Goal: Task Accomplishment & Management: Complete application form

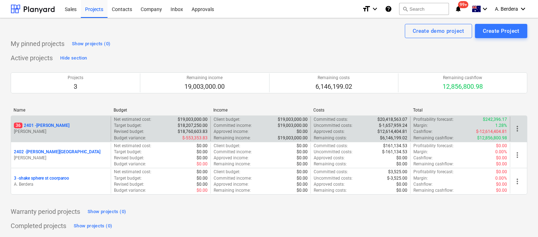
click at [91, 125] on div "36 2401 - Della Rosa" at bounding box center [61, 125] width 94 height 6
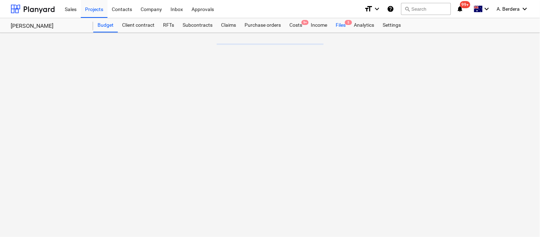
click at [341, 27] on div "Files 5" at bounding box center [340, 25] width 18 height 14
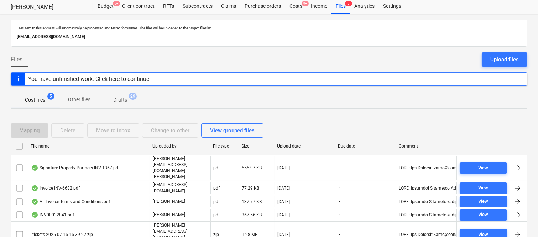
scroll to position [28, 0]
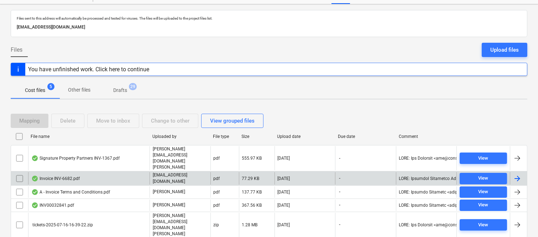
click at [119, 172] on div "Invoice INV-6682.pdf" at bounding box center [88, 178] width 121 height 12
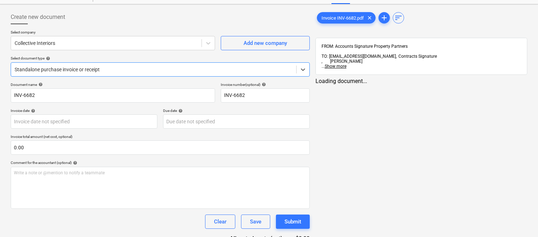
type input "INV-6682"
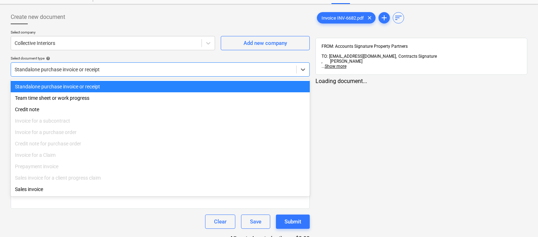
click at [123, 70] on div at bounding box center [154, 69] width 278 height 7
click at [135, 88] on div "Standalone purchase invoice or receipt" at bounding box center [160, 86] width 299 height 11
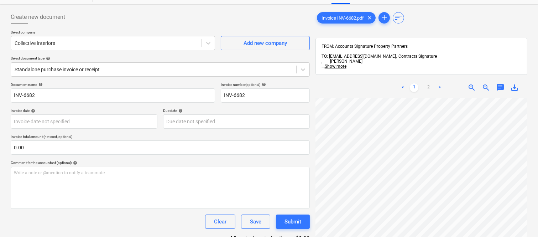
scroll to position [0, 109]
click at [219, 208] on html "Sales Projects Contacts Company Inbox Approvals format_size keyboard_arrow_down…" at bounding box center [269, 90] width 538 height 237
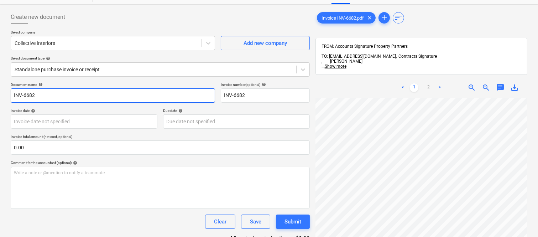
click at [12, 94] on input "INV-6682" at bounding box center [113, 95] width 204 height 14
type input "COLLECTIVE INTERIORS INV-6682"
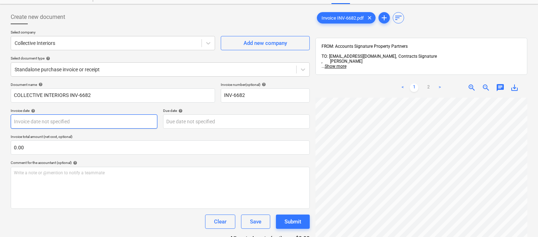
click at [80, 123] on body "Sales Projects Contacts Company Inbox Approvals format_size keyboard_arrow_down…" at bounding box center [269, 90] width 538 height 237
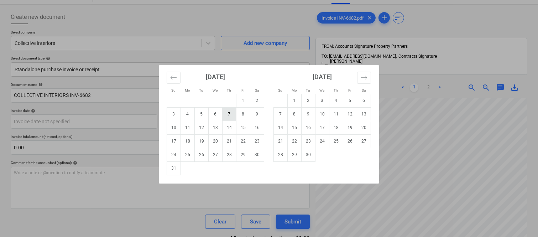
click at [226, 115] on td "7" at bounding box center [229, 114] width 14 height 14
type input "07 Aug 2025"
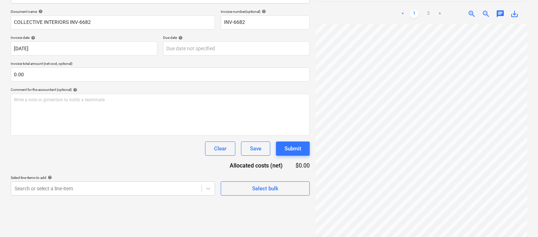
scroll to position [237, 0]
click at [538, 135] on html "Sales Projects Contacts Company Inbox Approvals format_size keyboard_arrow_down…" at bounding box center [269, 17] width 538 height 237
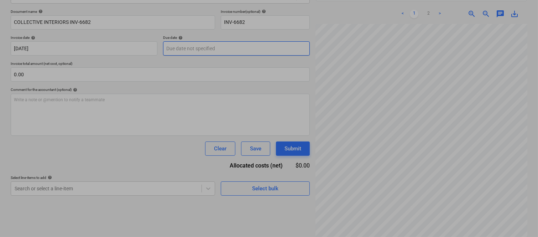
click at [199, 45] on body "Sales Projects Contacts Company Inbox Approvals format_size keyboard_arrow_down…" at bounding box center [269, 17] width 538 height 237
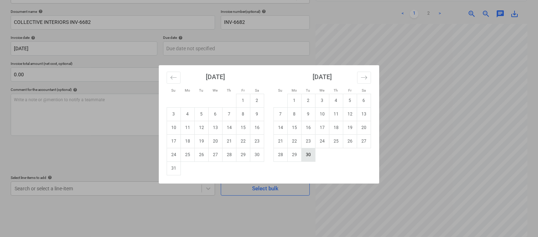
click at [311, 151] on td "30" at bounding box center [308, 155] width 14 height 14
type input "30 Sep 2025"
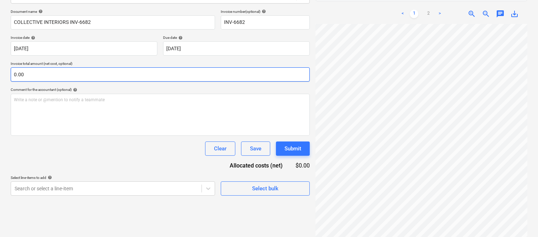
click at [127, 75] on input "0.00" at bounding box center [160, 74] width 299 height 14
type input "0.00"
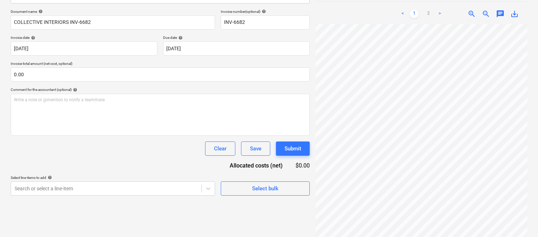
click at [311, 204] on div "Create new document Select company Collective Interiors Add new company Select …" at bounding box center [269, 88] width 522 height 309
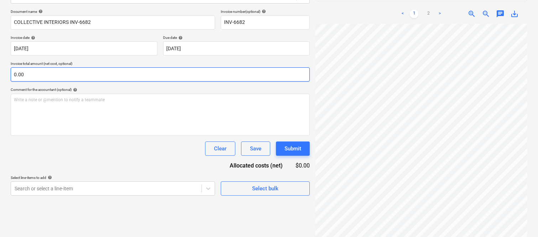
click at [59, 72] on input "0.00" at bounding box center [160, 74] width 299 height 14
paste input "24,747.58"
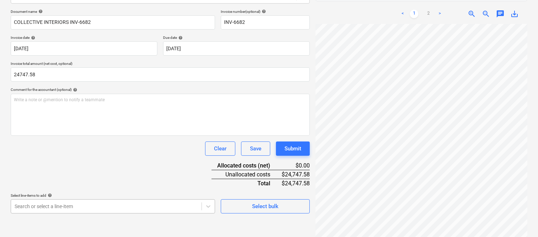
type input "24,747.58"
click at [58, 135] on body "Sales Projects Contacts Company Inbox Approvals format_size keyboard_arrow_down…" at bounding box center [269, 17] width 538 height 237
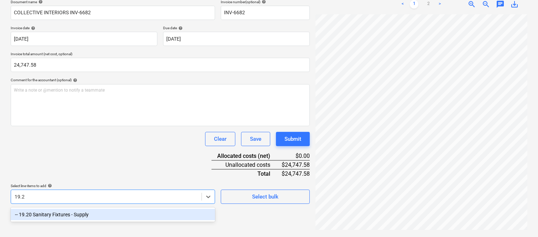
scroll to position [101, 0]
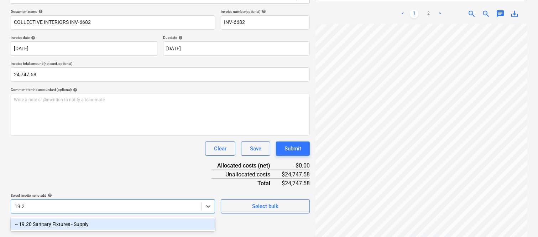
type input "19.20"
click at [57, 226] on div "-- 19.20 Sanitary Fixtures - Supply" at bounding box center [113, 223] width 204 height 11
click at [62, 165] on div "Document name help COLLECTIVE INTERIORS INV-6682 Invoice number (optional) help…" at bounding box center [160, 111] width 299 height 204
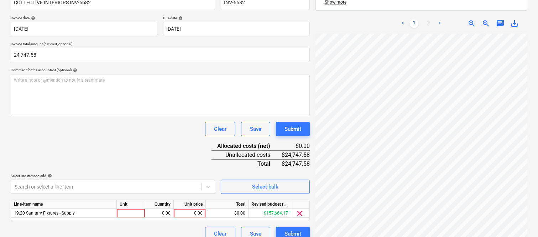
scroll to position [131, 0]
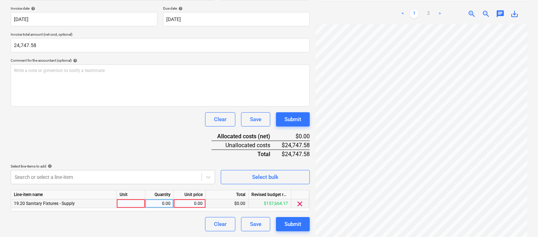
click at [137, 203] on div at bounding box center [131, 203] width 28 height 9
type input "INVOICE"
click at [168, 205] on div "0.00" at bounding box center [159, 203] width 22 height 9
type input "1"
click at [191, 203] on div "0.00" at bounding box center [189, 203] width 26 height 9
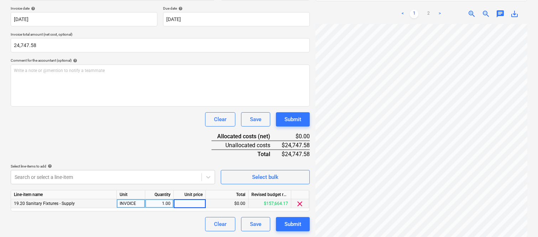
type input "24,747.58"
click at [186, 221] on div "Clear Save Submit" at bounding box center [160, 224] width 299 height 14
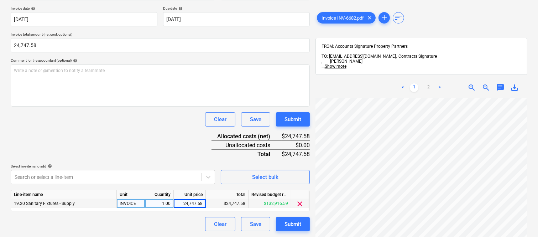
scroll to position [0, 0]
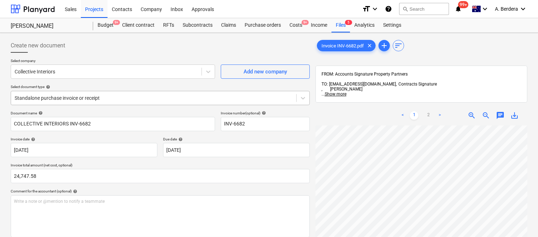
click at [149, 96] on div at bounding box center [154, 97] width 278 height 7
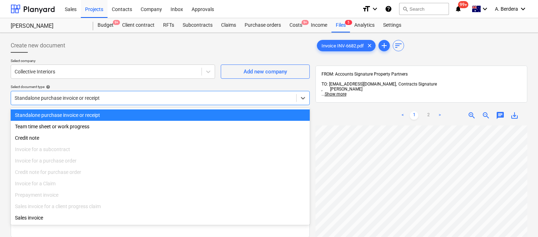
click at [144, 115] on div "Standalone purchase invoice or receipt" at bounding box center [160, 114] width 299 height 11
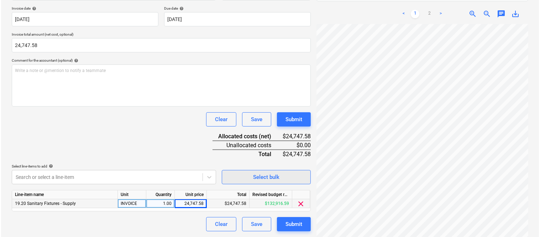
scroll to position [237, 109]
click at [300, 226] on div "Submit" at bounding box center [292, 223] width 17 height 9
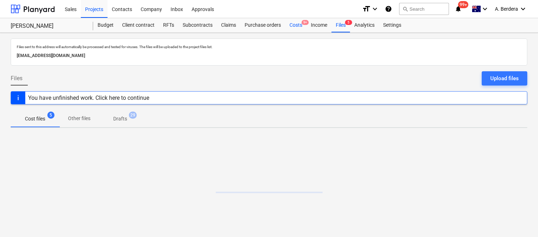
click at [296, 26] on div "Costs 9+" at bounding box center [295, 25] width 21 height 14
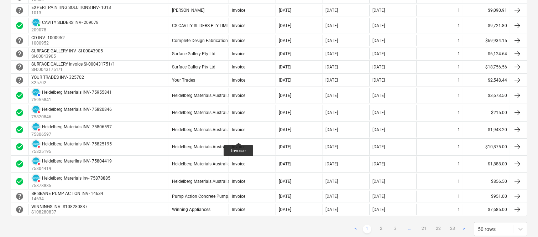
scroll to position [648, 0]
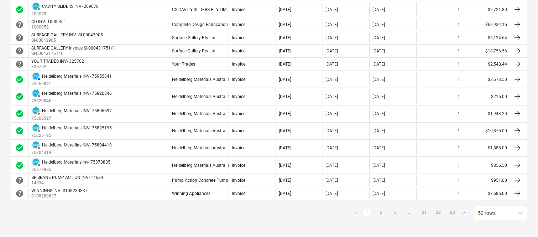
click at [382, 211] on link "2" at bounding box center [381, 212] width 9 height 9
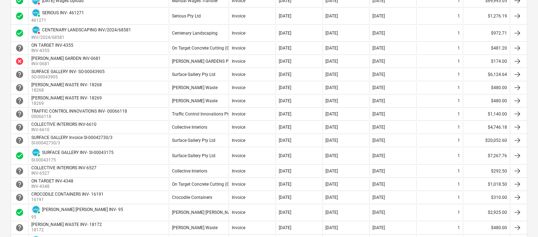
scroll to position [511, 0]
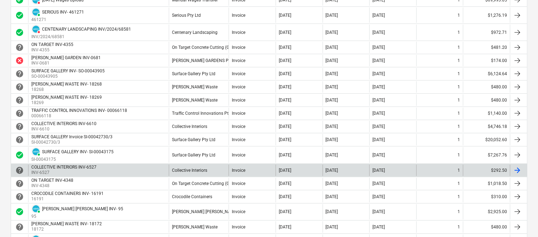
click at [219, 167] on div "Collective Interiors" at bounding box center [199, 169] width 60 height 11
